Goal: Task Accomplishment & Management: Use online tool/utility

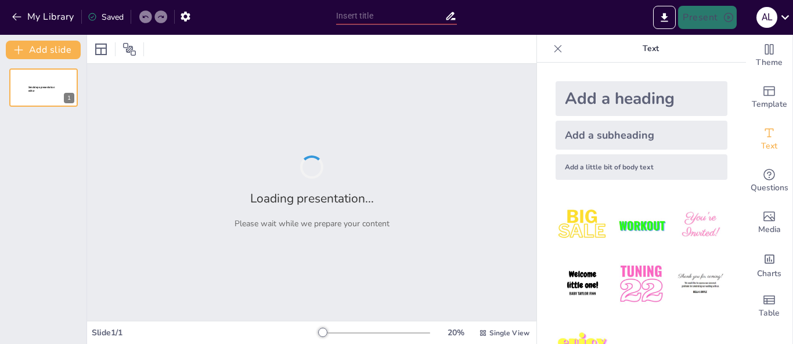
type input "Transformación Digital: Implementación del Plan de Papel Cero en la Vicepreside…"
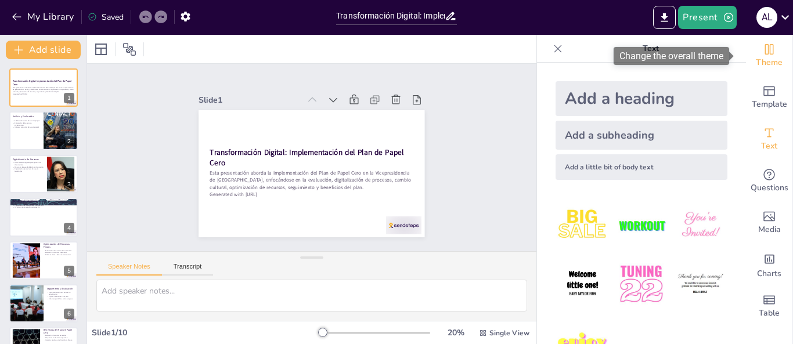
click at [762, 54] on icon "Change the overall theme" at bounding box center [769, 49] width 14 height 14
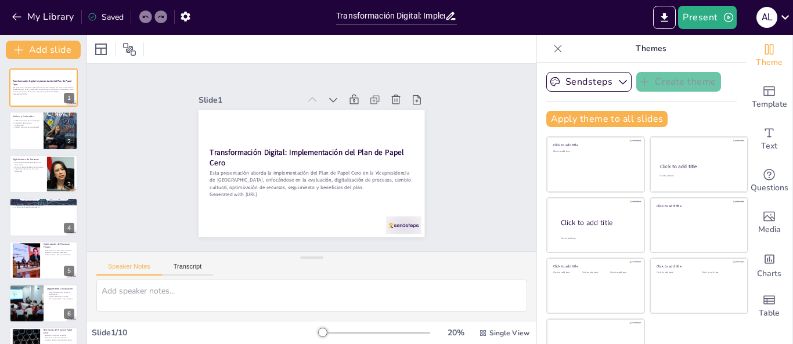
click at [552, 43] on icon at bounding box center [558, 49] width 12 height 12
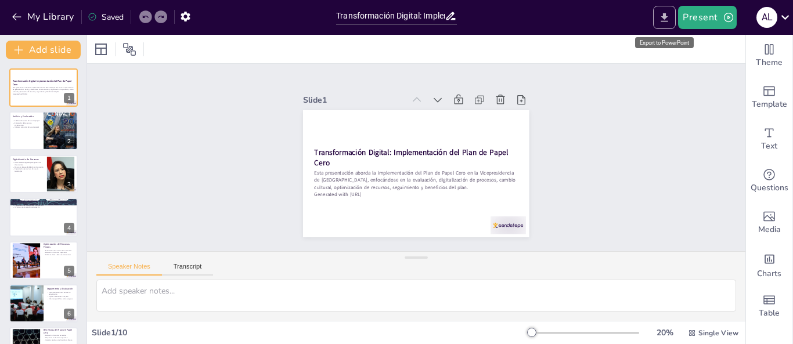
click at [663, 17] on icon "Export to PowerPoint" at bounding box center [664, 18] width 12 height 12
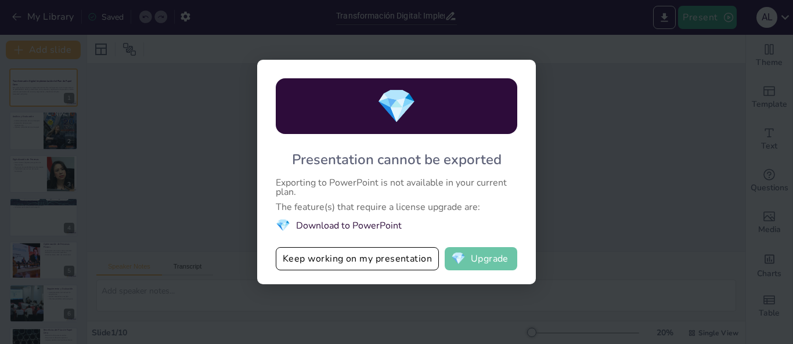
click at [490, 258] on button "💎 Upgrade" at bounding box center [481, 258] width 73 height 23
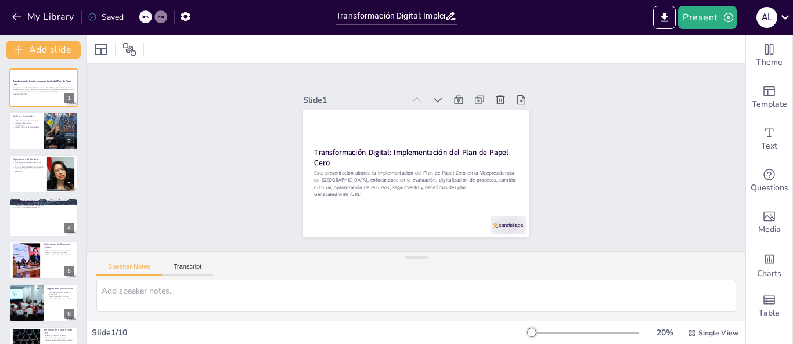
click at [107, 19] on div "Saved" at bounding box center [106, 17] width 36 height 11
click at [25, 141] on div at bounding box center [44, 130] width 70 height 39
type textarea "El análisis exhaustivo del uso del papel es fundamental para comprender la magn…"
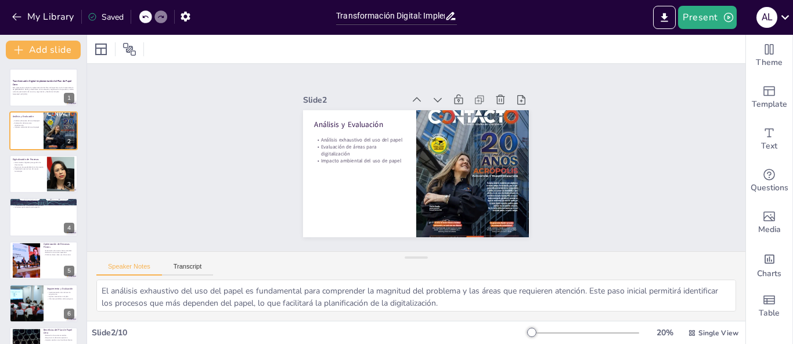
click at [107, 14] on div "Saved" at bounding box center [106, 17] width 36 height 11
click at [708, 15] on button "Present" at bounding box center [707, 17] width 58 height 23
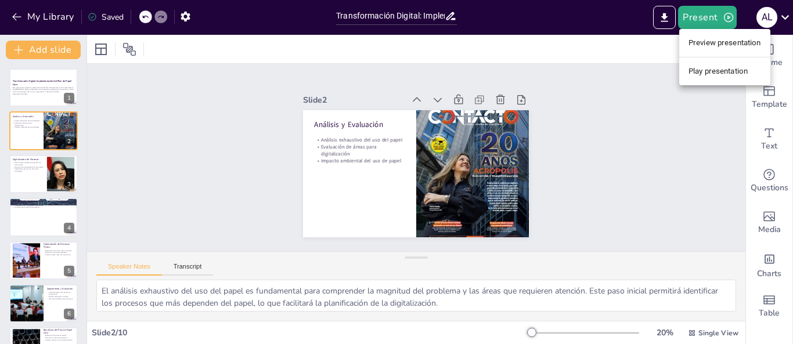
click at [707, 37] on li "Preview presentation" at bounding box center [724, 43] width 91 height 19
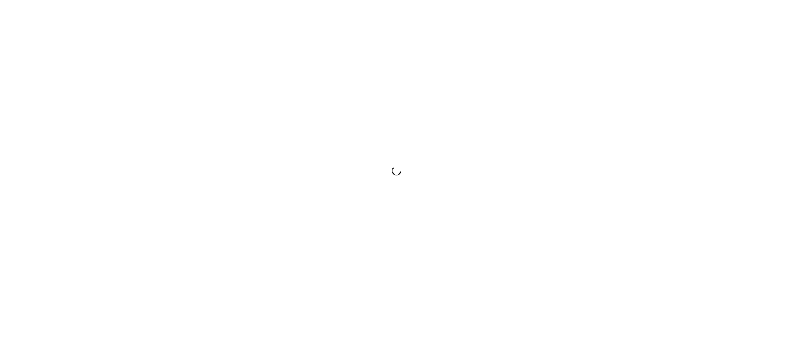
click at [764, 26] on div at bounding box center [396, 172] width 793 height 344
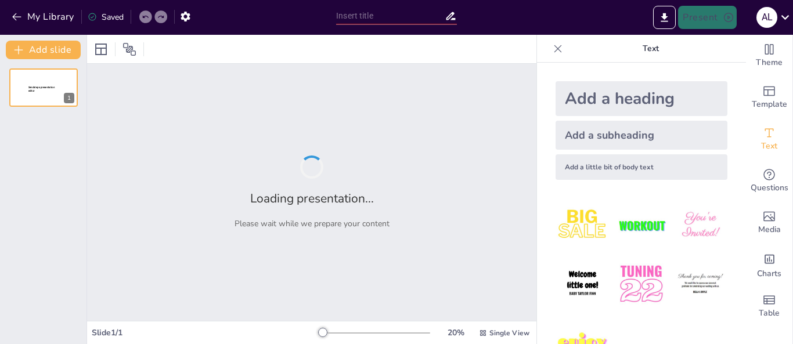
type input "Transformación Digital: Implementación del Plan de Papel Cero en la Vicepreside…"
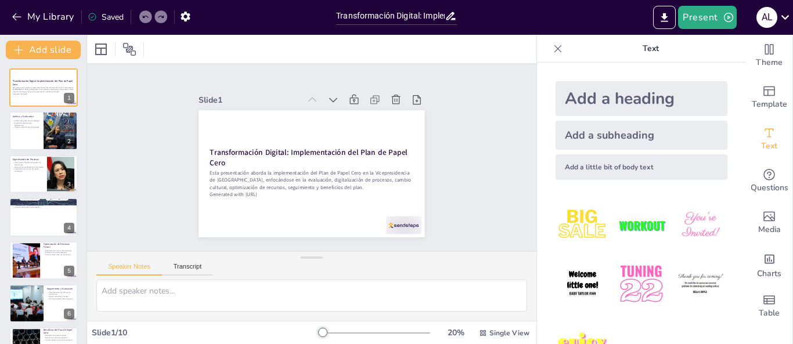
click at [115, 16] on div "Saved" at bounding box center [106, 17] width 36 height 11
click at [552, 49] on icon at bounding box center [558, 49] width 12 height 12
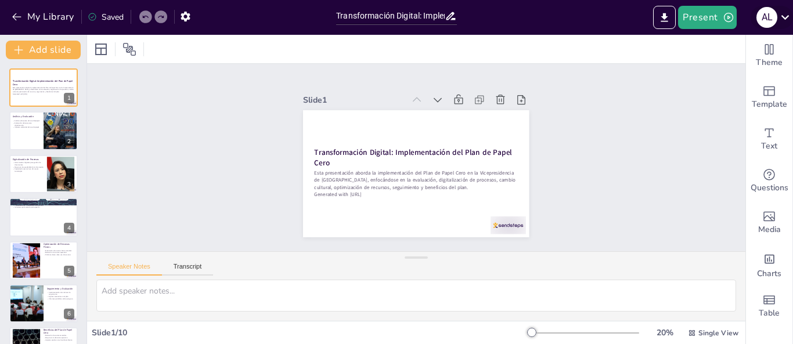
click at [790, 19] on icon at bounding box center [785, 17] width 16 height 16
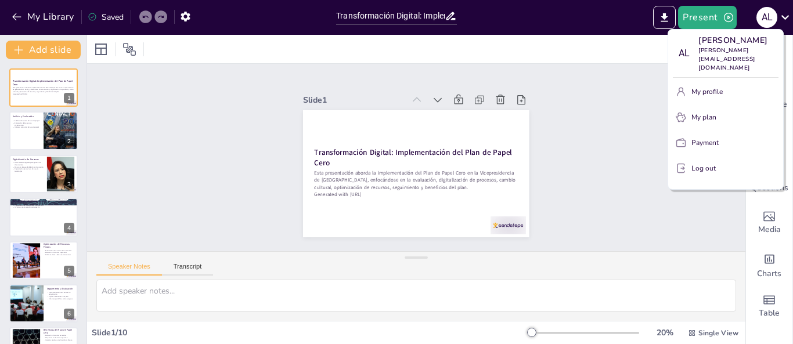
click at [630, 195] on div at bounding box center [396, 172] width 793 height 344
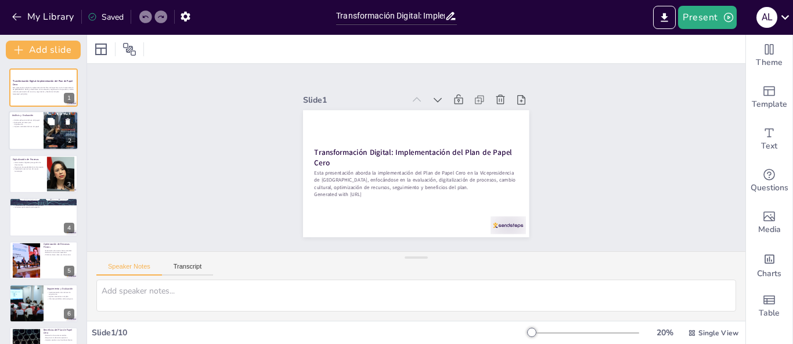
click at [32, 143] on div at bounding box center [44, 130] width 70 height 39
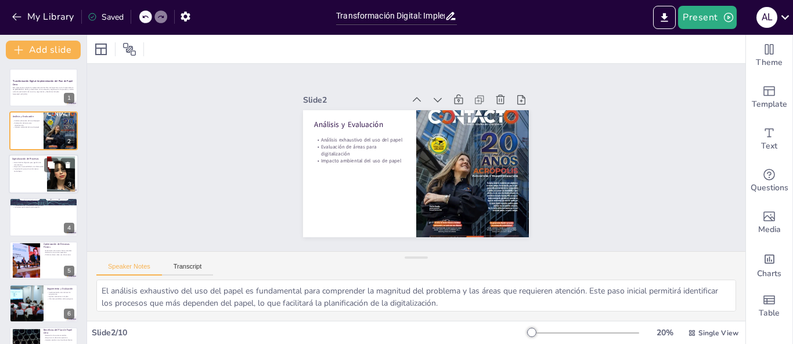
click at [33, 157] on div "Digitalización de Procesos" at bounding box center [27, 158] width 31 height 5
type textarea "La elección de las herramientas digitales adecuadas es crucial para el éxito de…"
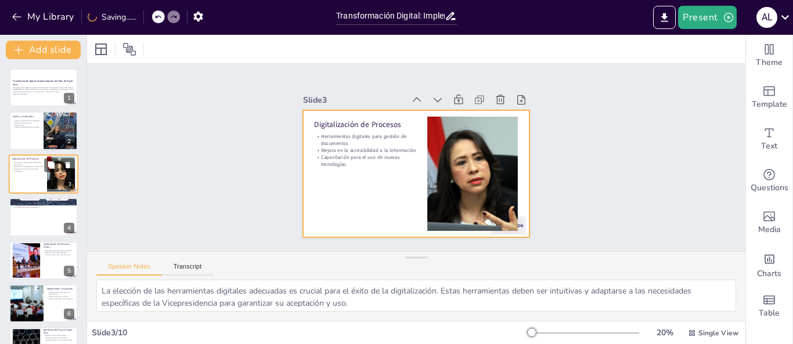
click at [33, 177] on div at bounding box center [44, 173] width 70 height 39
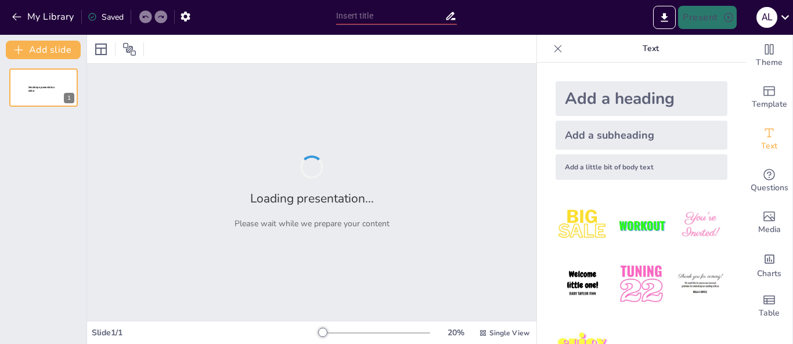
type input "Transformación Digital: Implementación del Plan de Papel Cero en la Vicepreside…"
